Goal: Task Accomplishment & Management: Use online tool/utility

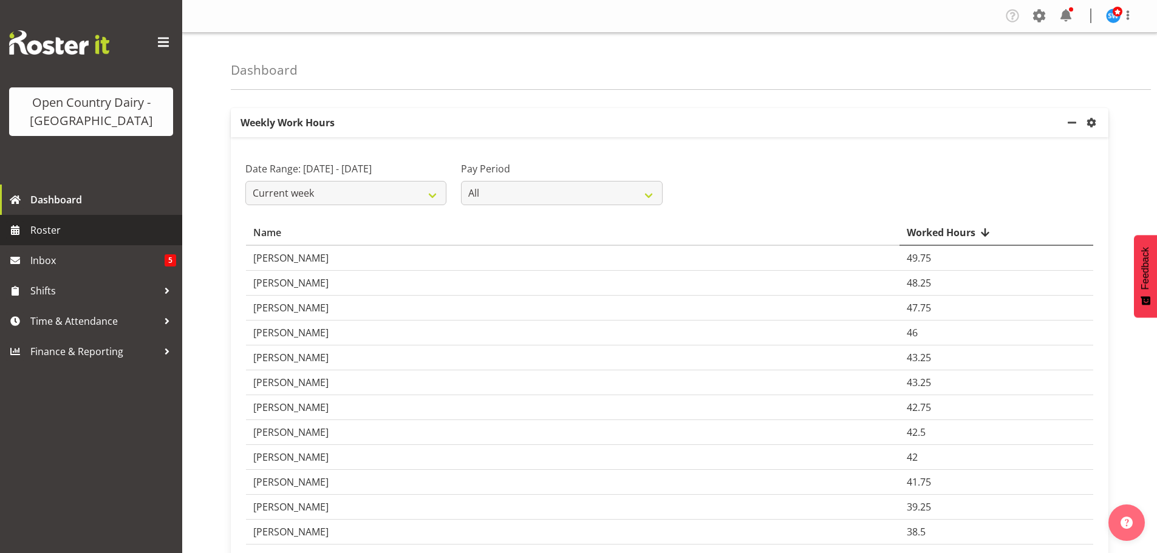
click at [52, 230] on span "Roster" at bounding box center [103, 230] width 146 height 18
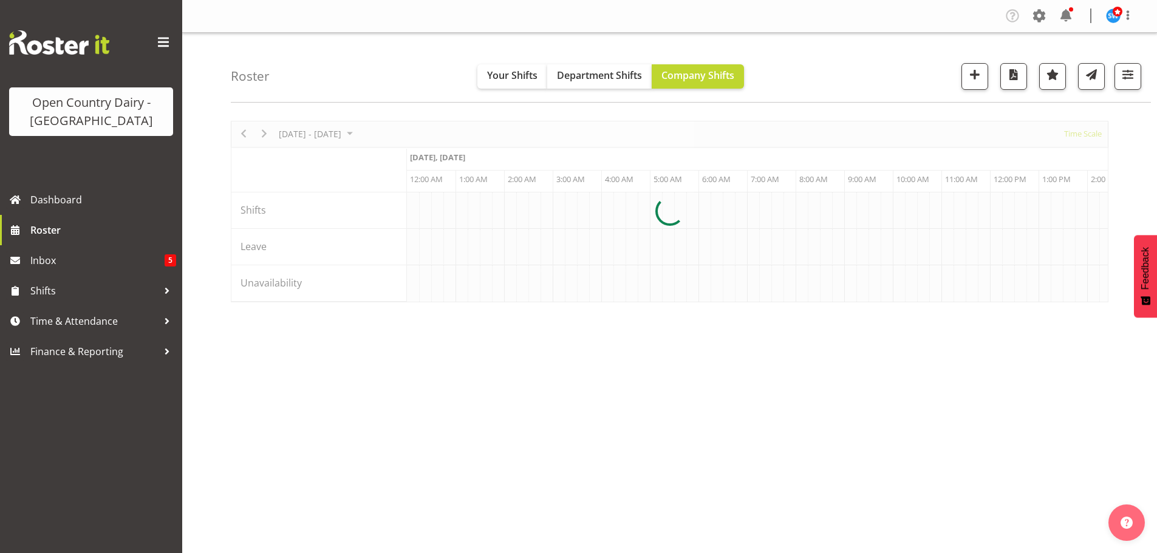
scroll to position [0, 3498]
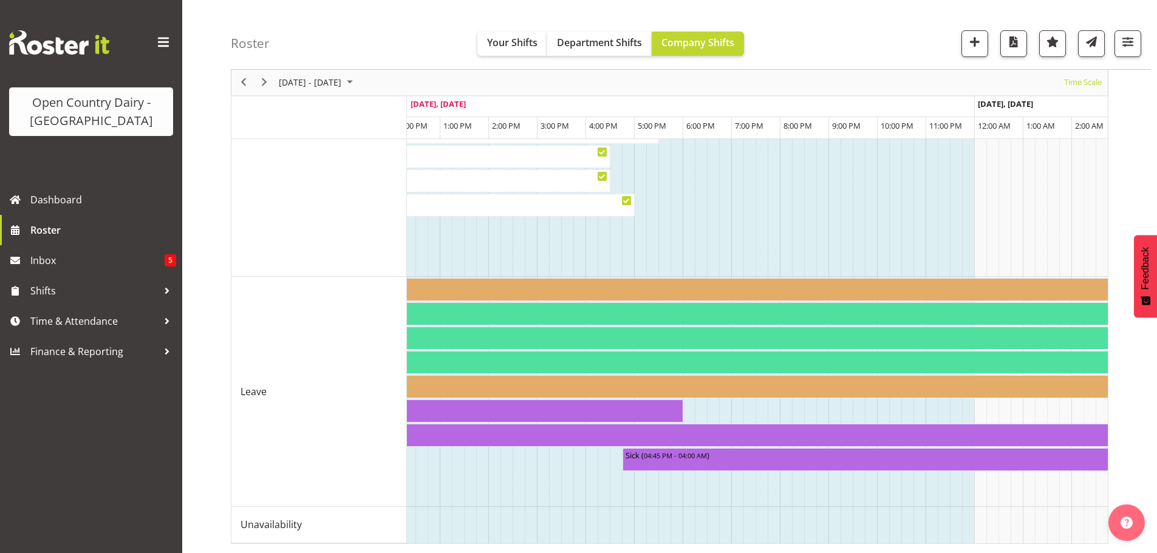
scroll to position [0, 4104]
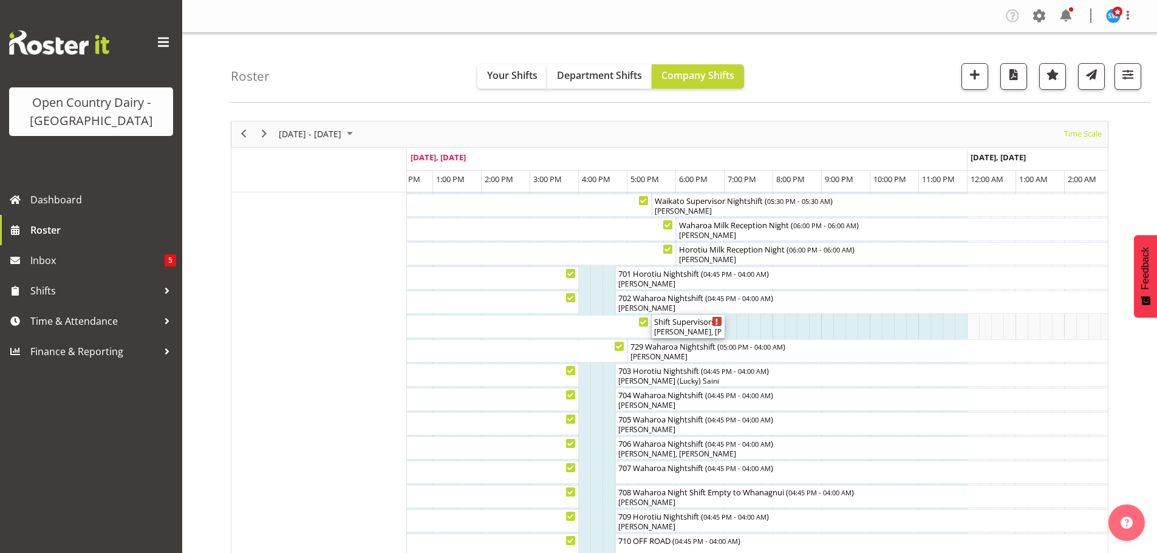
click at [705, 324] on div "Shift Supervisors Fortnightly Meeting ( 05:30 PM - 07:00 PM )" at bounding box center [688, 321] width 68 height 12
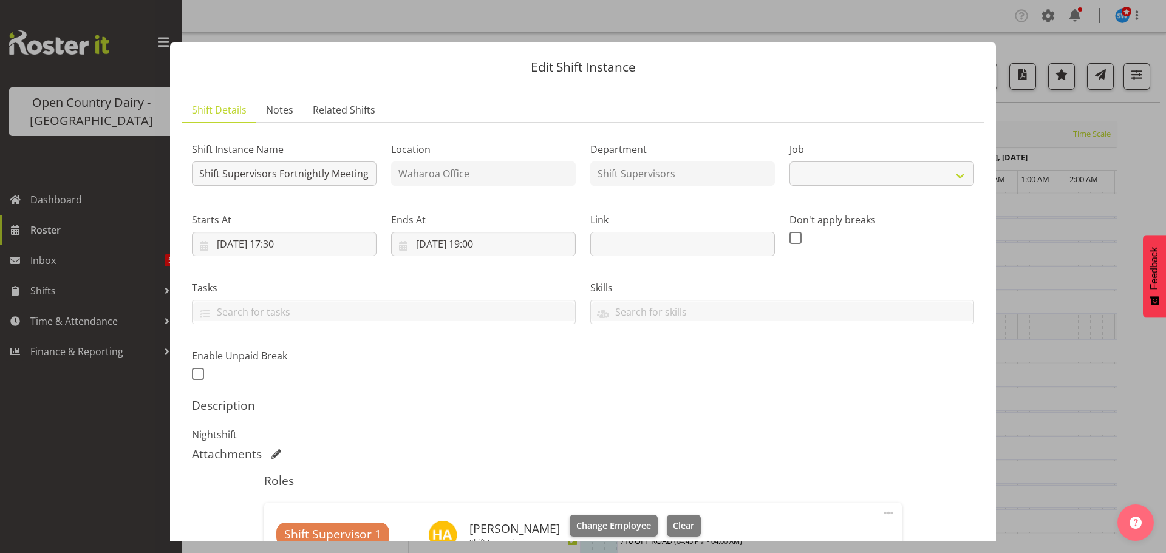
select select "9568"
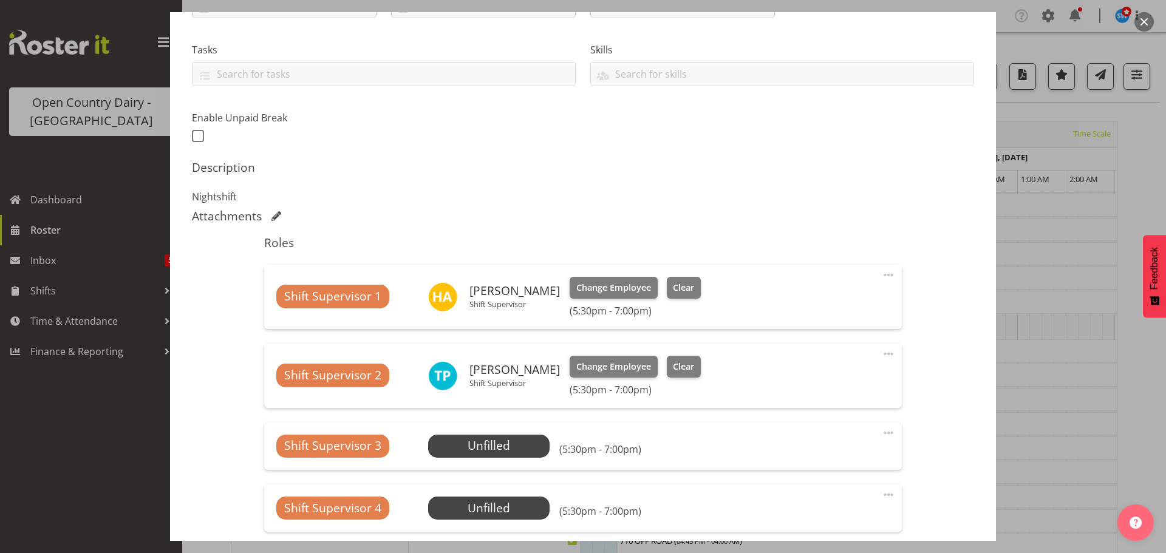
scroll to position [243, 0]
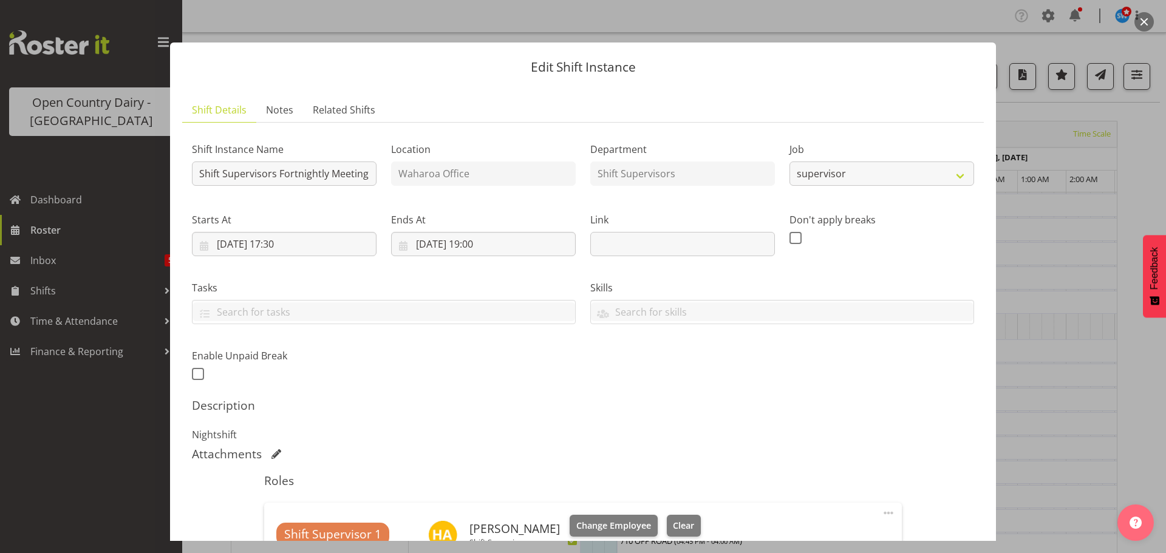
click at [1145, 18] on button "button" at bounding box center [1143, 21] width 19 height 19
